Goal: Information Seeking & Learning: Learn about a topic

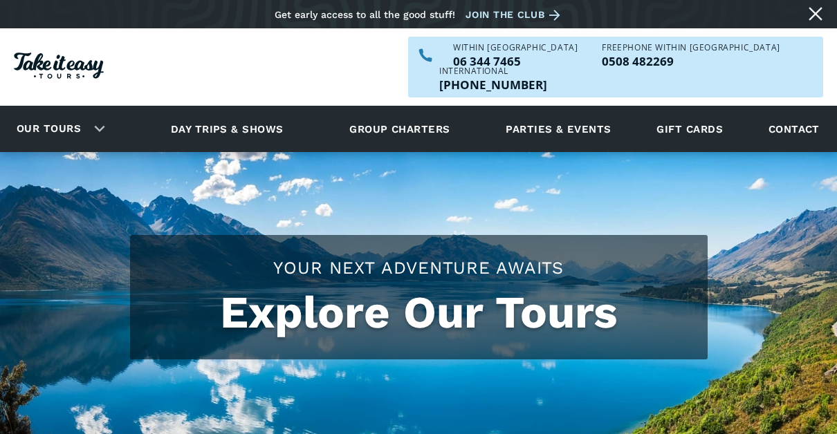
checkbox input "true"
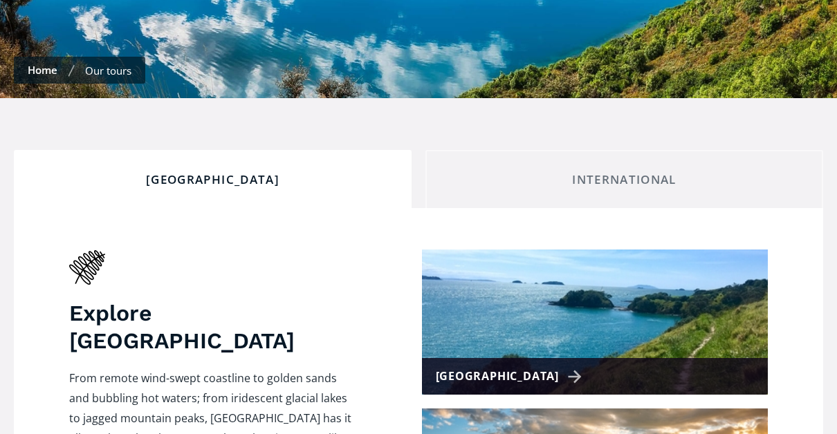
scroll to position [445, 0]
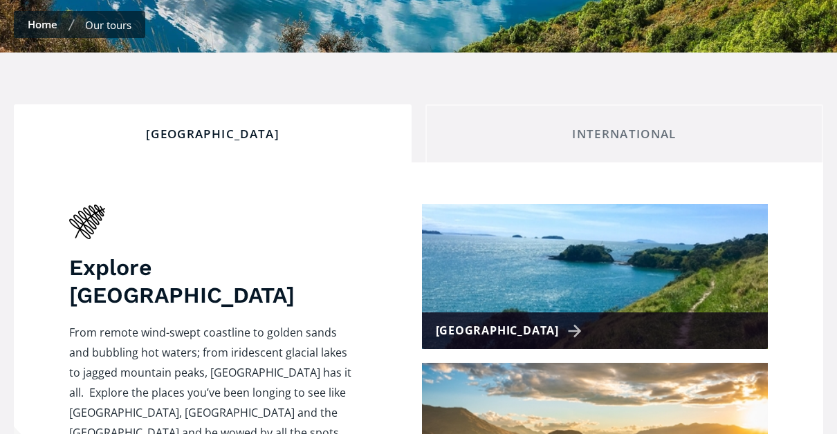
click at [243, 127] on div "[GEOGRAPHIC_DATA]" at bounding box center [213, 134] width 374 height 15
click at [241, 127] on div "[GEOGRAPHIC_DATA]" at bounding box center [213, 134] width 374 height 15
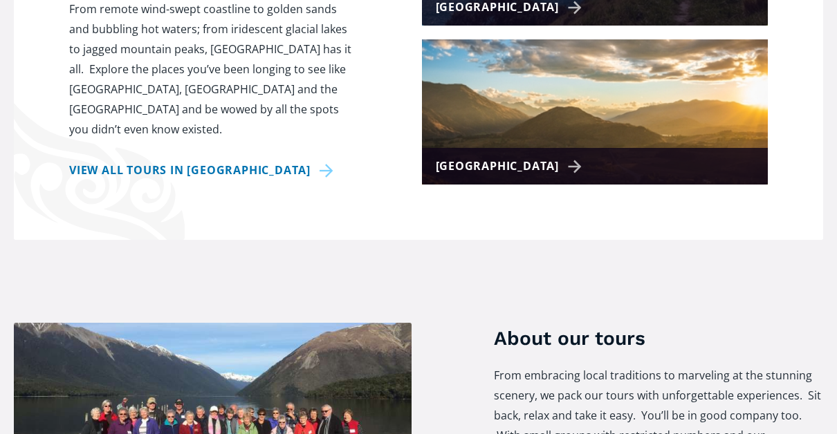
scroll to position [778, 0]
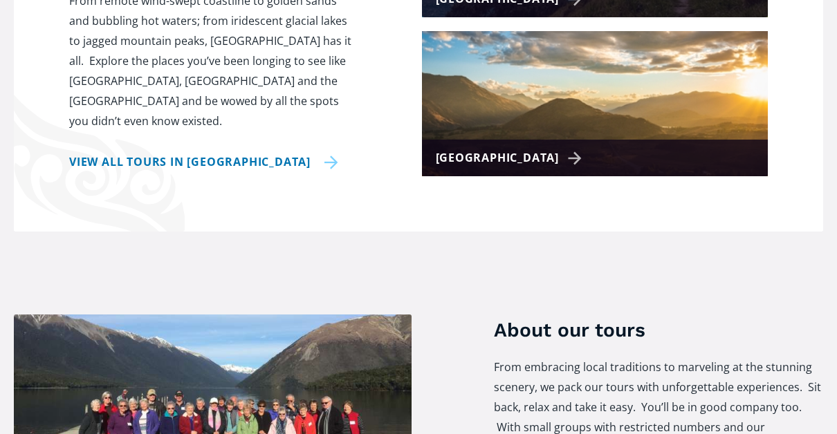
click at [203, 152] on link "View all tours in New Zealand" at bounding box center [203, 162] width 269 height 20
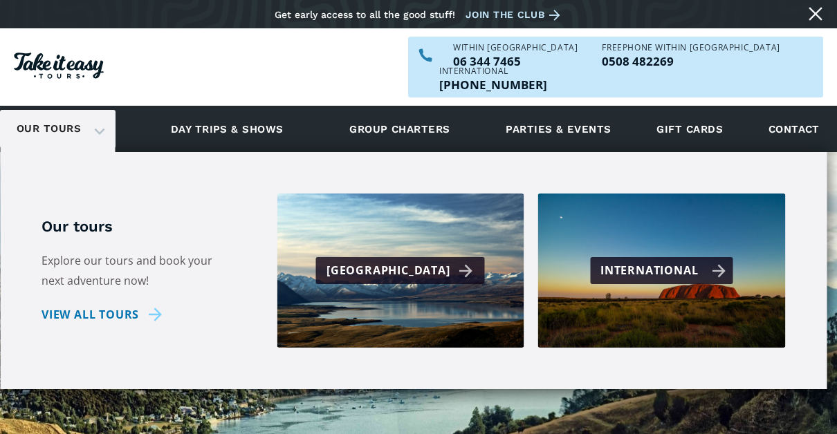
click at [624, 261] on div "International" at bounding box center [662, 271] width 125 height 20
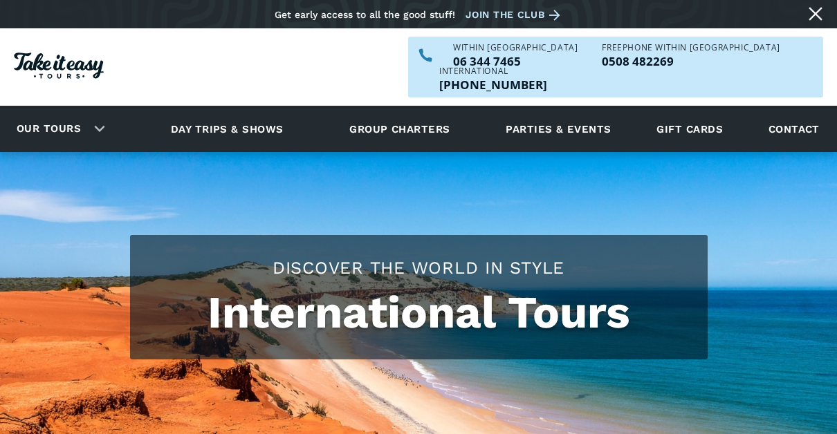
checkbox input "true"
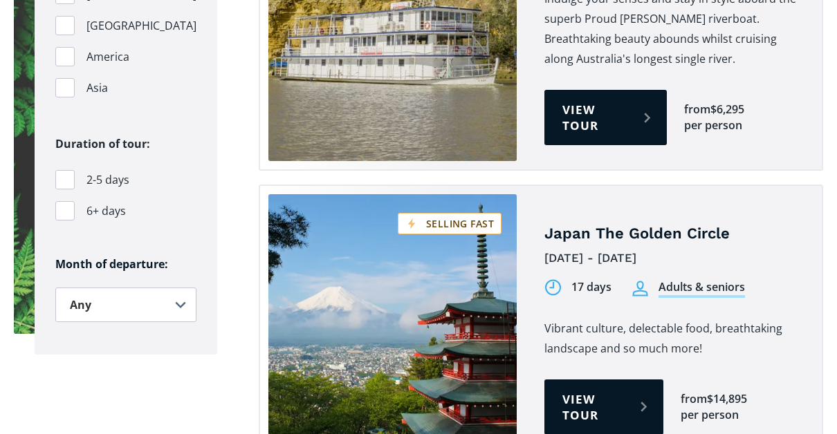
scroll to position [1089, 0]
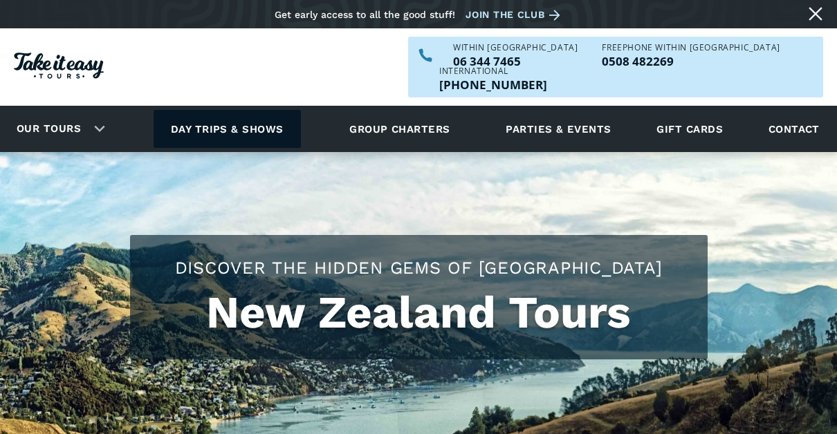
click at [204, 110] on link "Day trips & shows" at bounding box center [227, 129] width 147 height 38
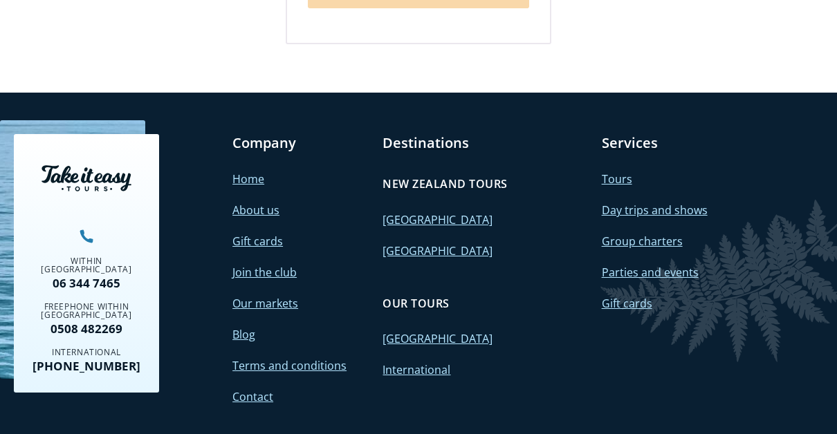
scroll to position [2944, 0]
